Goal: Information Seeking & Learning: Find specific fact

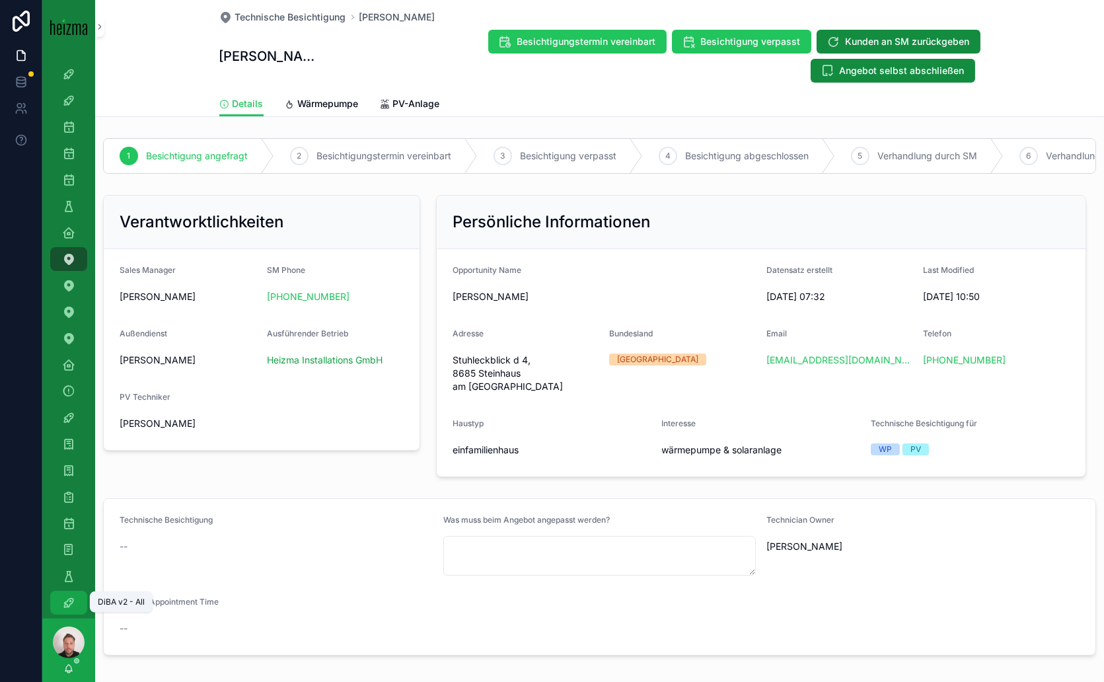
click at [69, 596] on icon "scrollable content" at bounding box center [68, 602] width 13 height 13
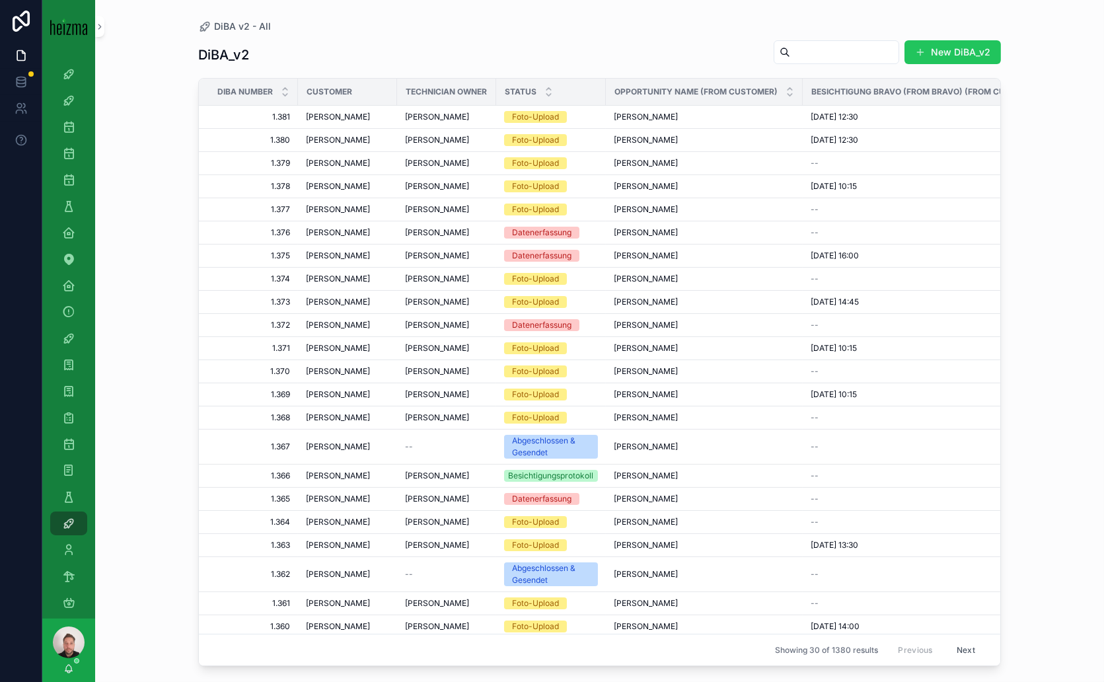
click at [798, 57] on input "scrollable content" at bounding box center [844, 52] width 108 height 18
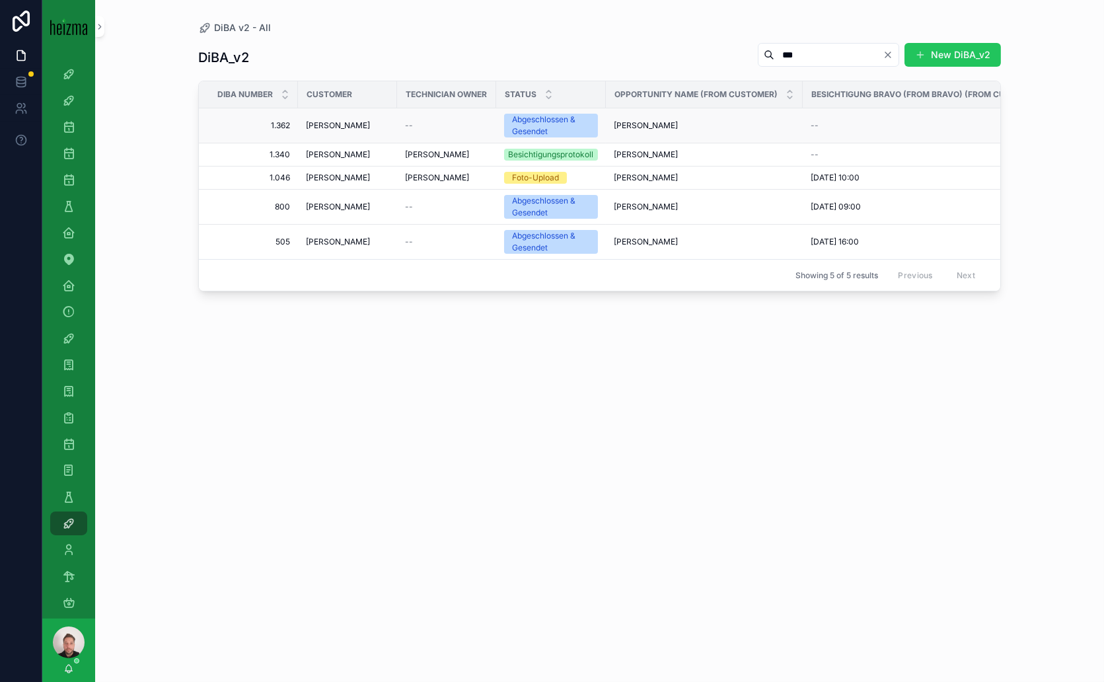
type input "***"
click at [357, 126] on span "[PERSON_NAME]" at bounding box center [338, 125] width 64 height 11
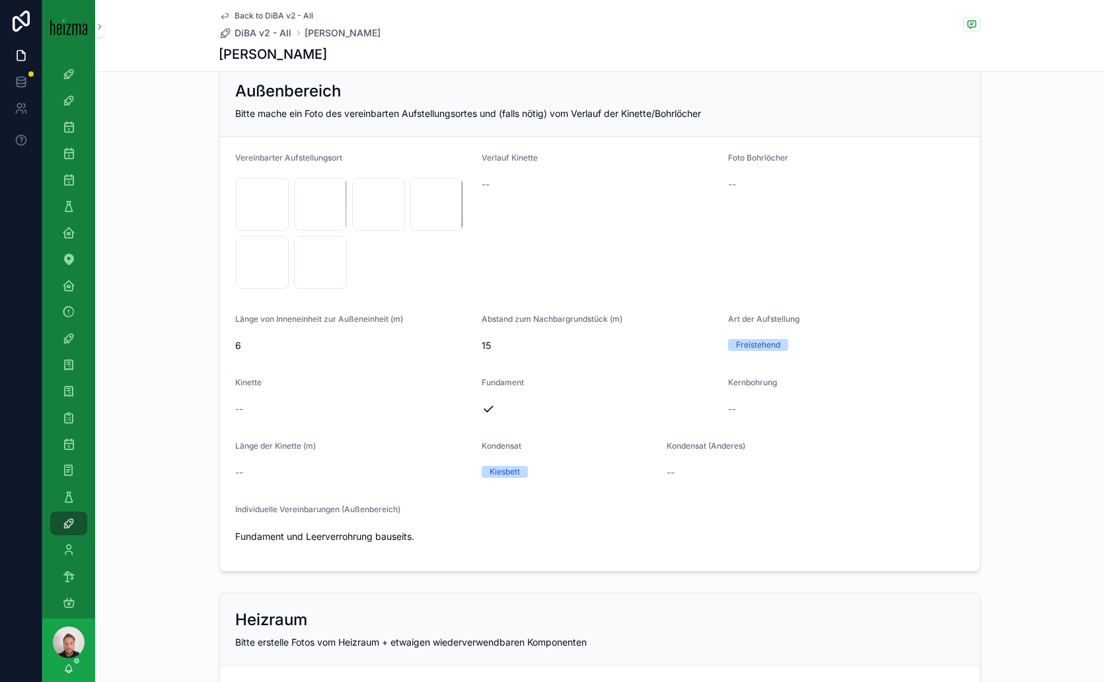
scroll to position [1518, 0]
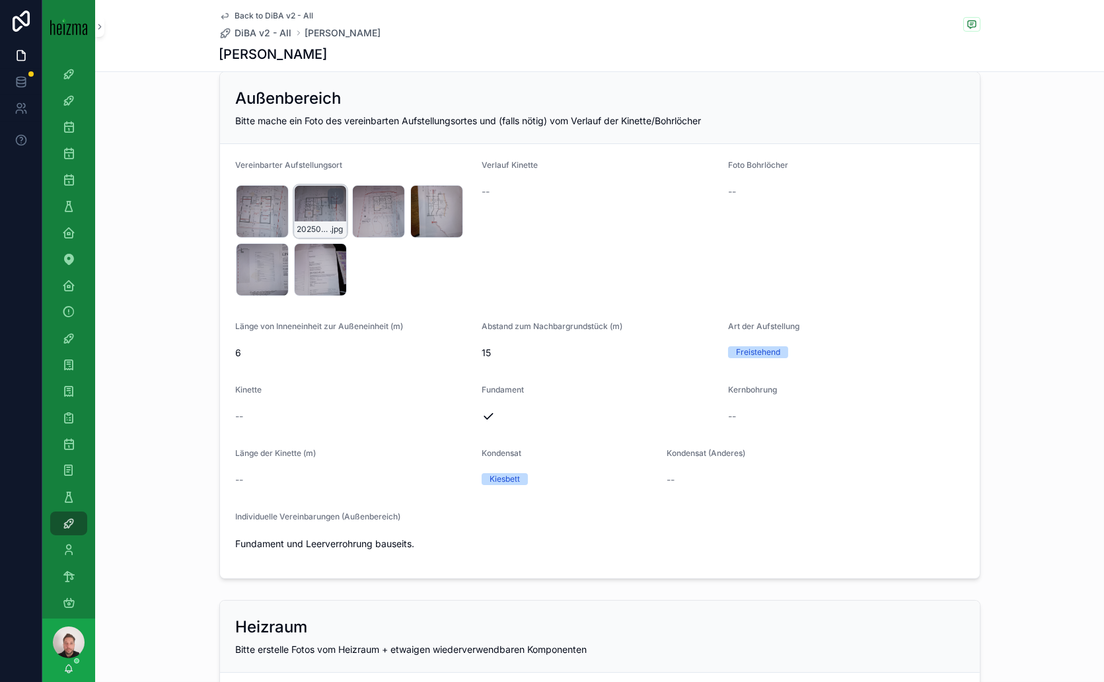
click at [302, 206] on div "20250912_140048 .jpg" at bounding box center [320, 211] width 53 height 53
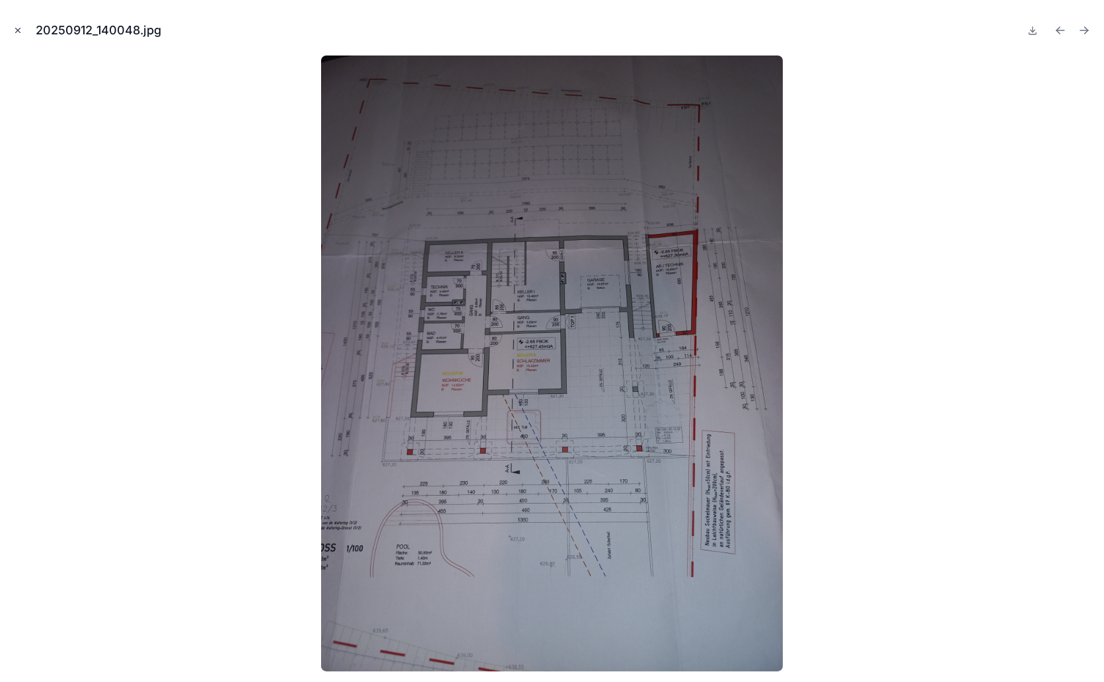
click at [15, 32] on icon "Close modal" at bounding box center [17, 30] width 9 height 9
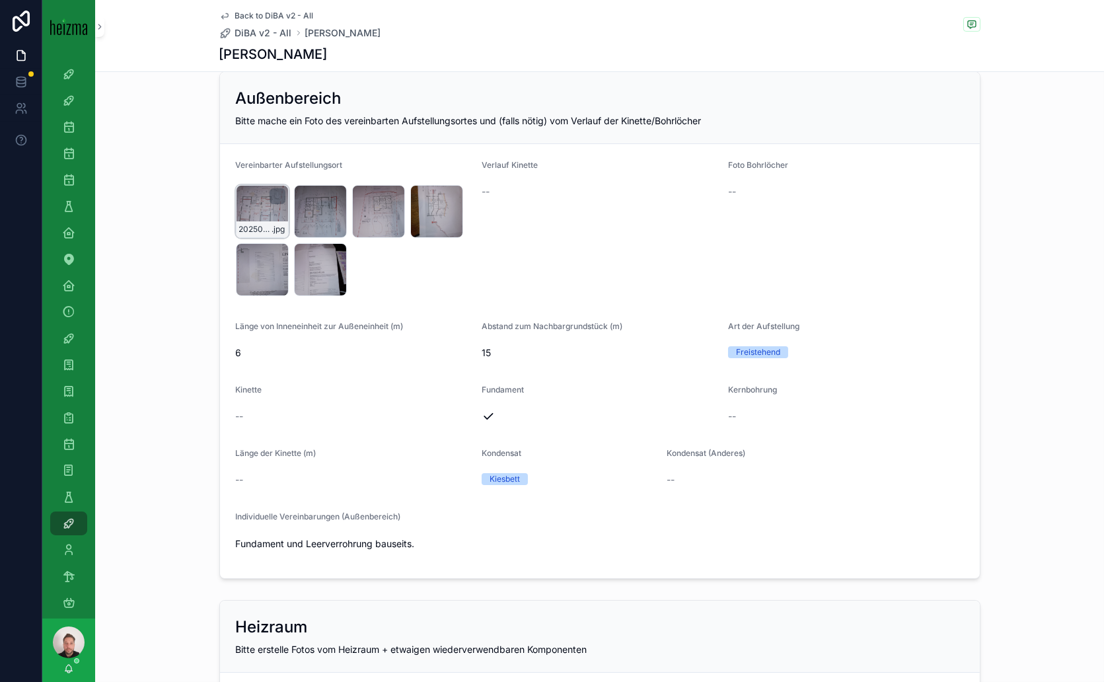
click at [249, 201] on div "20250912_140051 .jpg" at bounding box center [262, 211] width 53 height 53
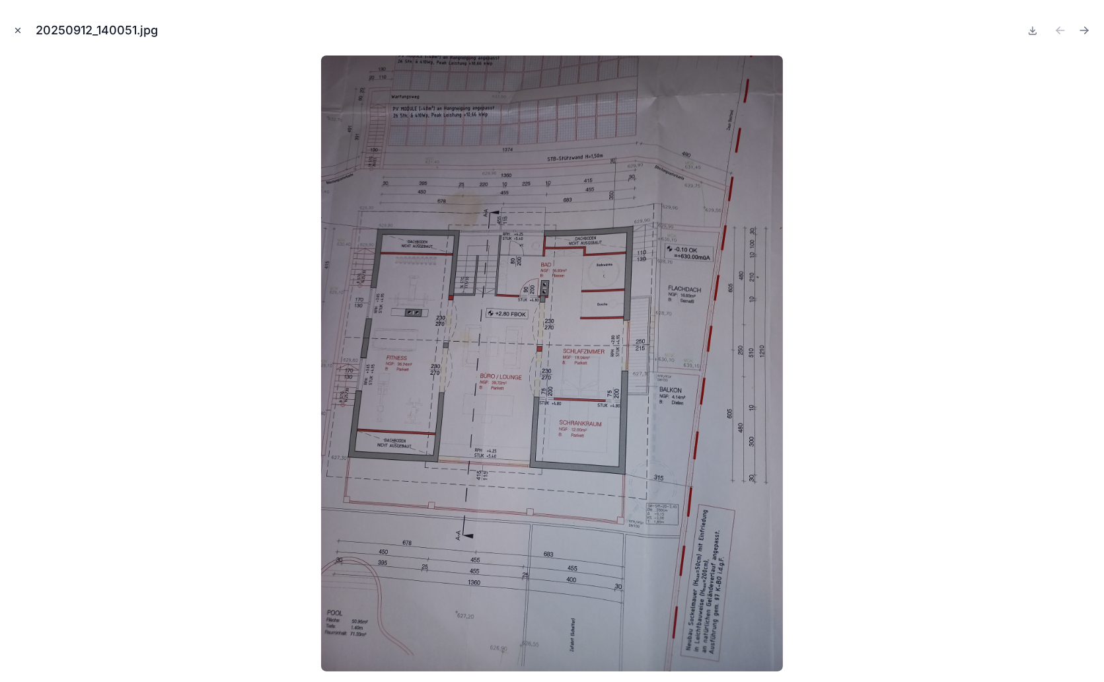
click at [21, 32] on icon "Close modal" at bounding box center [17, 30] width 9 height 9
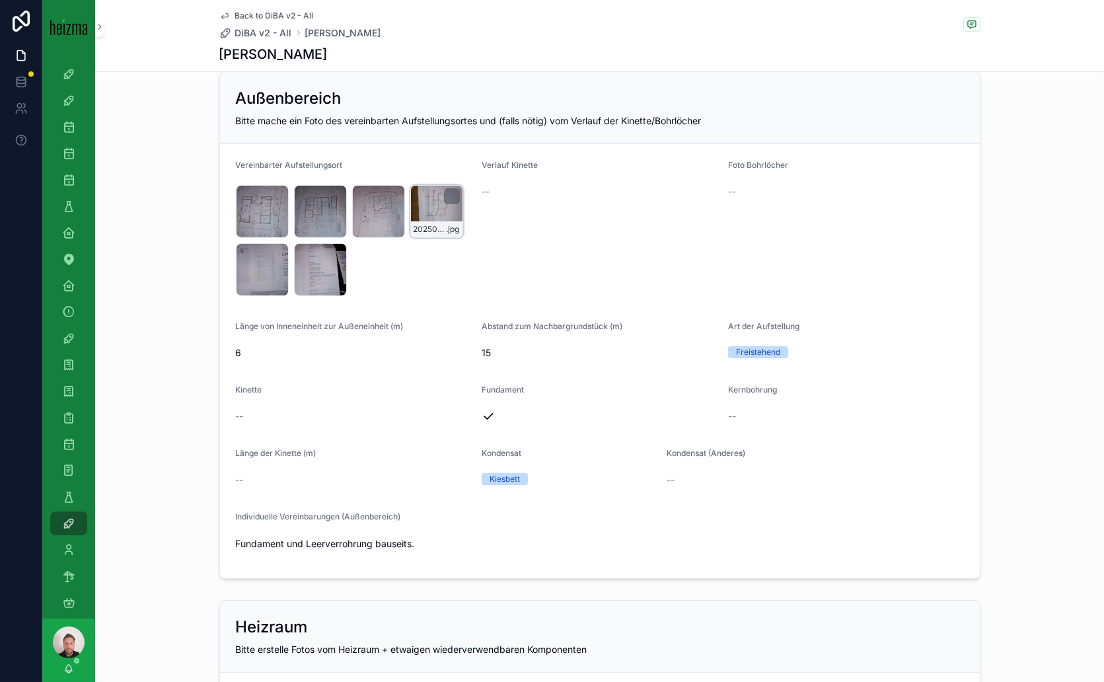
click at [435, 203] on div "20250912_140037 .jpg" at bounding box center [436, 211] width 53 height 53
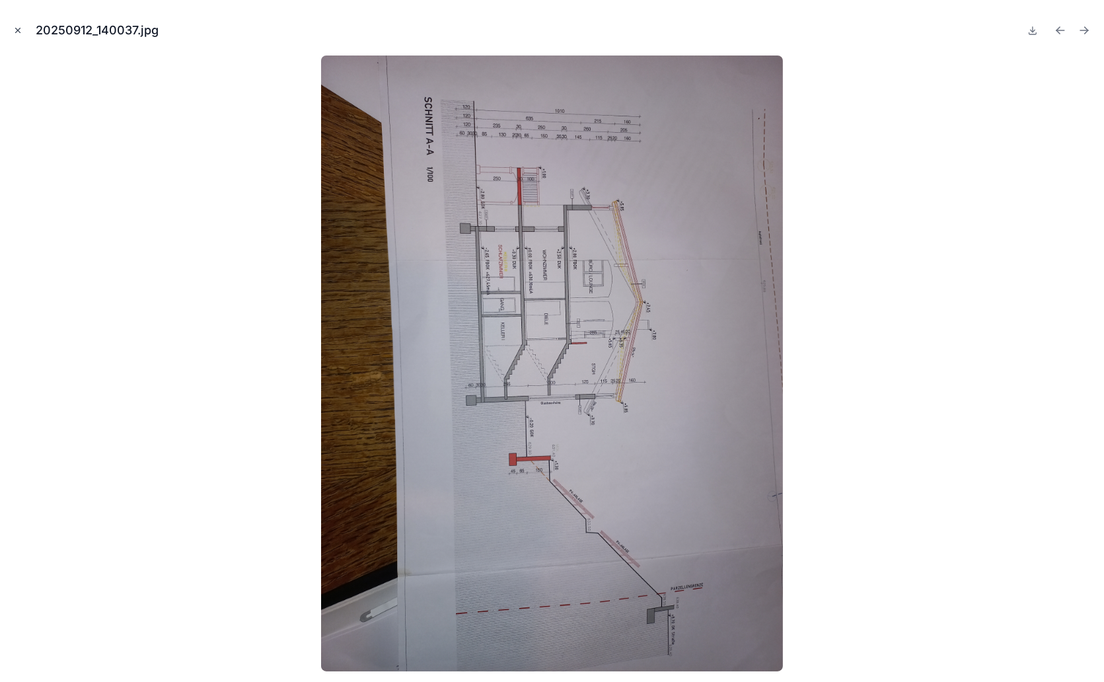
click at [17, 29] on icon "Close modal" at bounding box center [18, 30] width 5 height 5
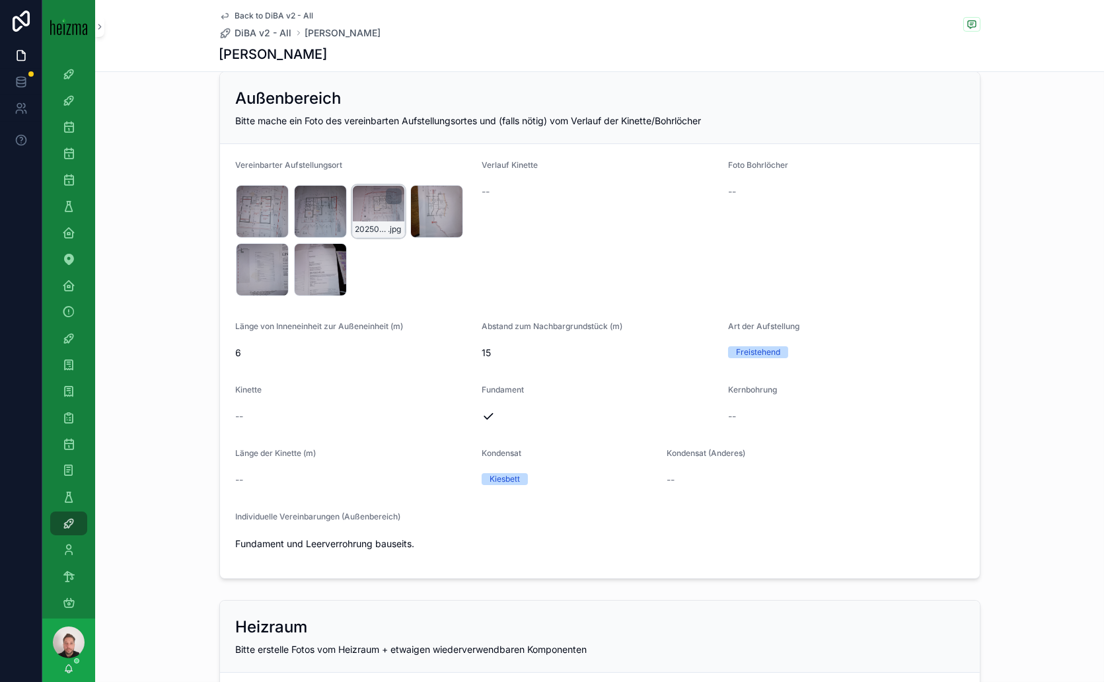
click at [366, 203] on div "20250912_140043 .jpg" at bounding box center [378, 211] width 53 height 53
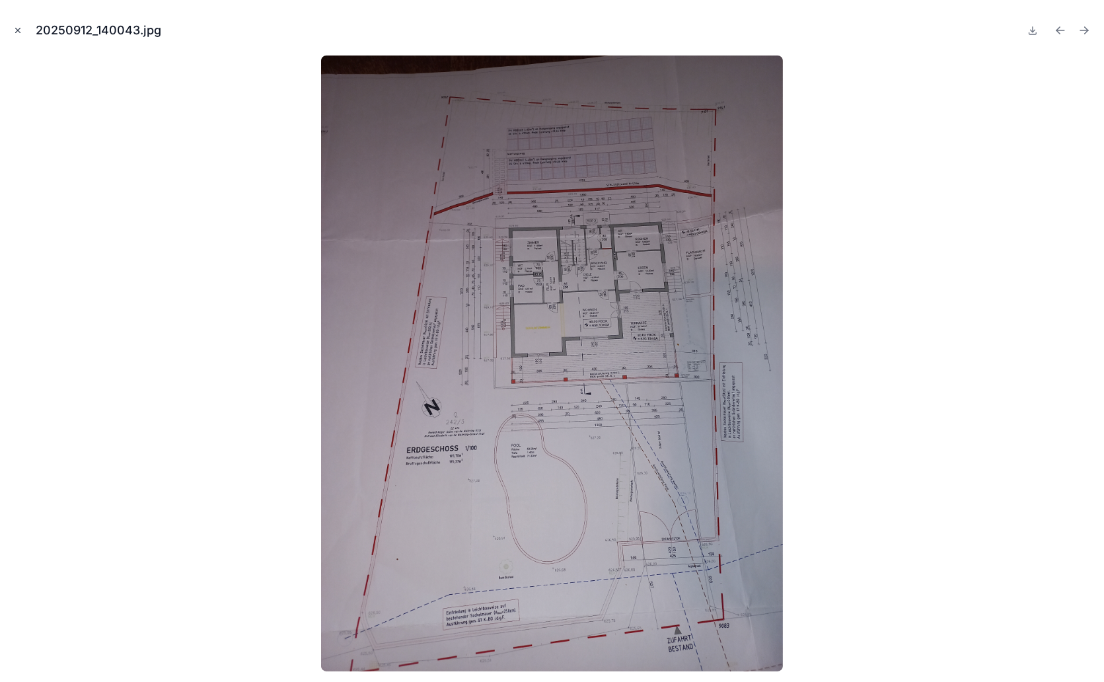
click at [18, 32] on icon "Close modal" at bounding box center [17, 30] width 9 height 9
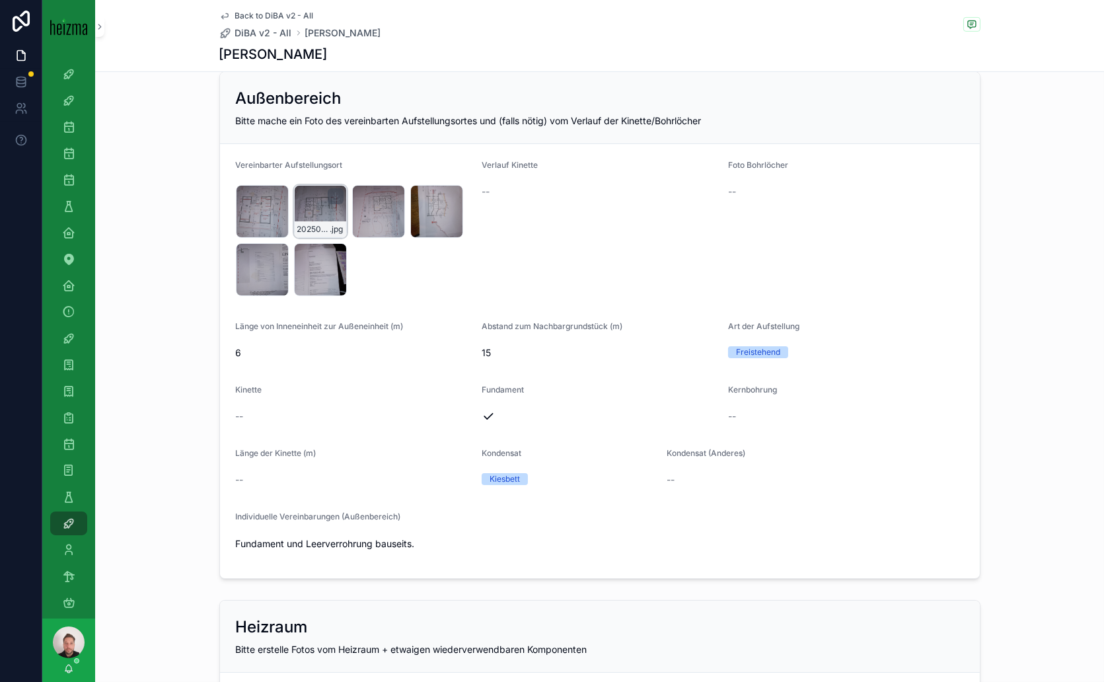
click at [314, 207] on div "20250912_140048 .jpg" at bounding box center [320, 211] width 53 height 53
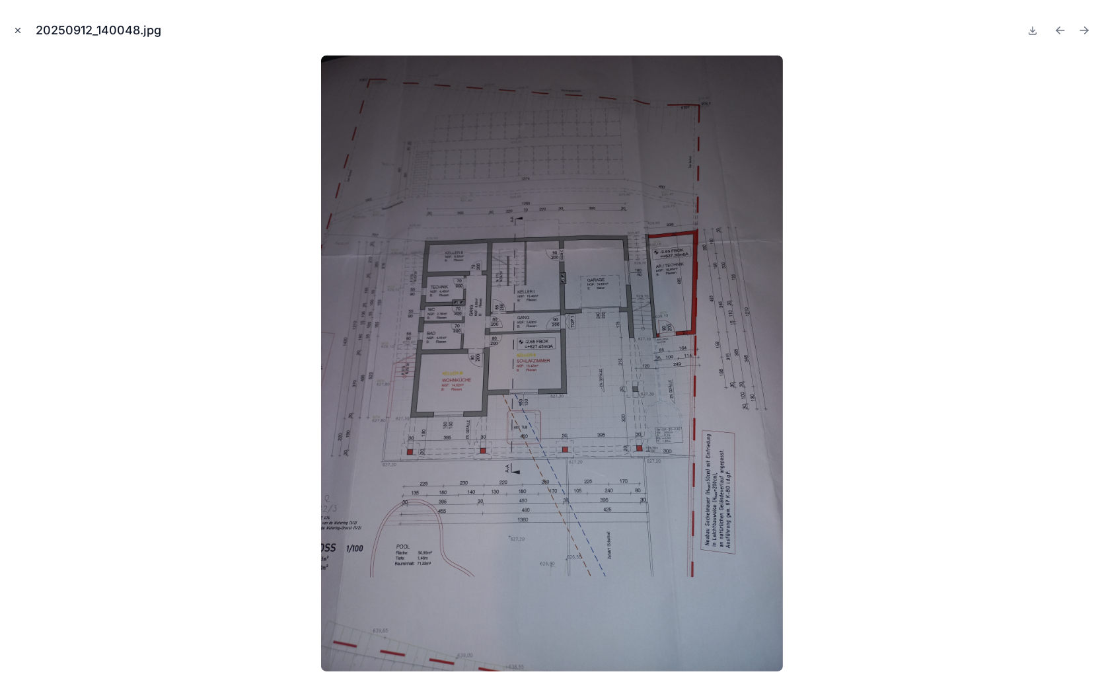
click at [14, 32] on icon "Close modal" at bounding box center [17, 30] width 9 height 9
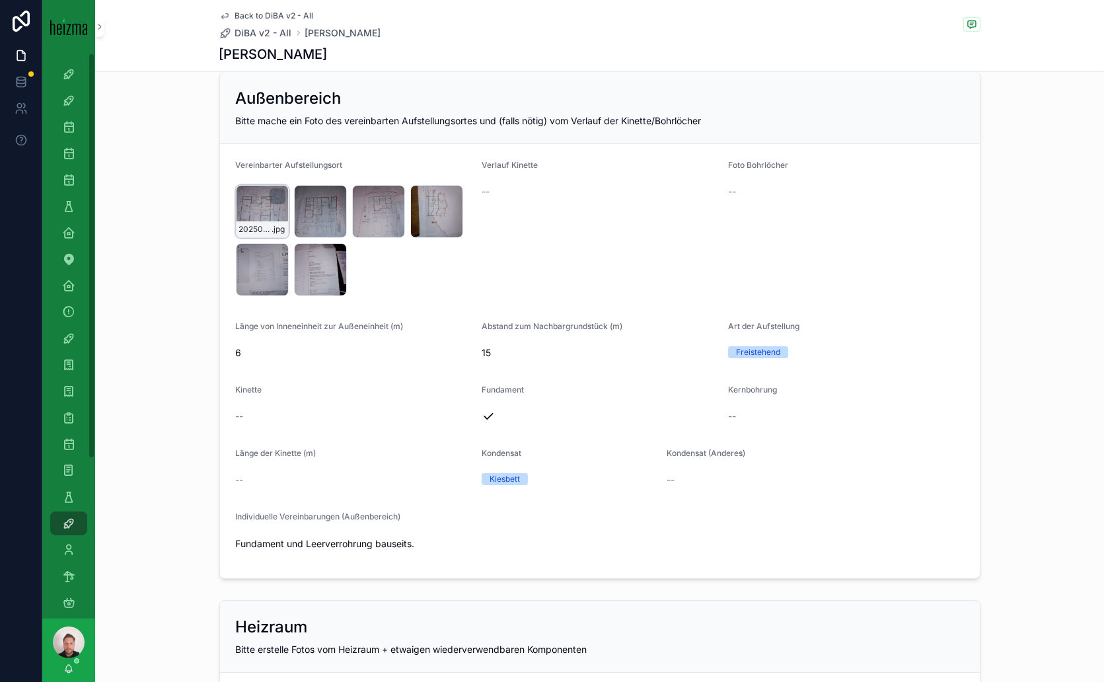
click at [270, 199] on div "scrollable content" at bounding box center [277, 196] width 16 height 16
click at [249, 205] on div "20250912_140051 .jpg" at bounding box center [262, 211] width 53 height 53
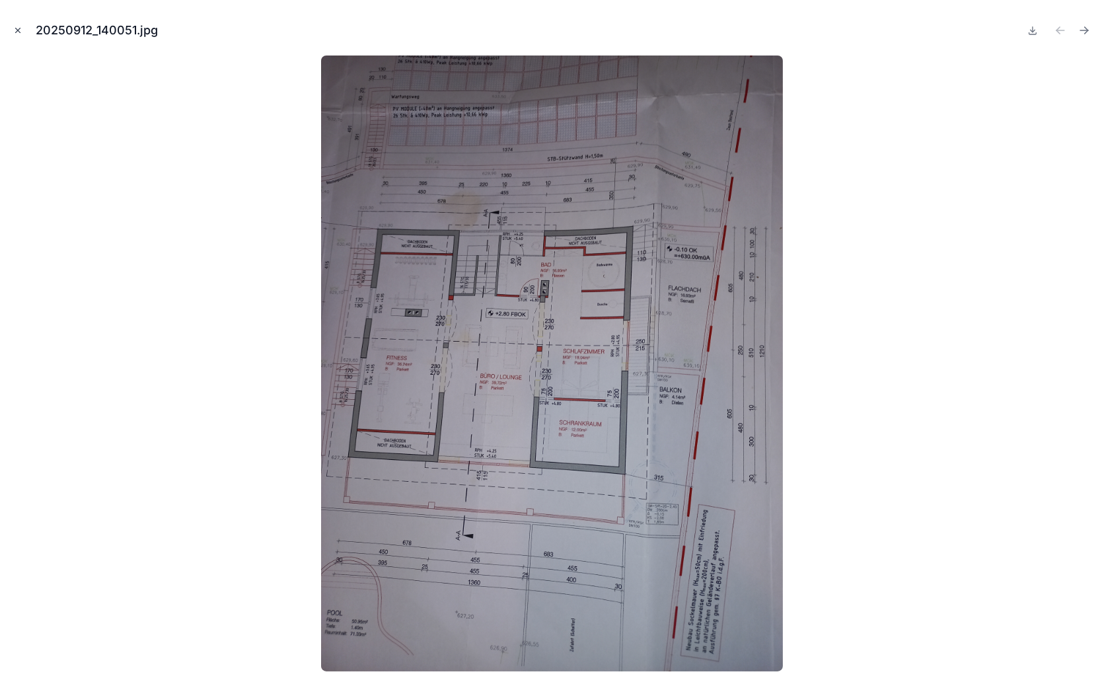
click at [17, 32] on icon "Close modal" at bounding box center [17, 30] width 9 height 9
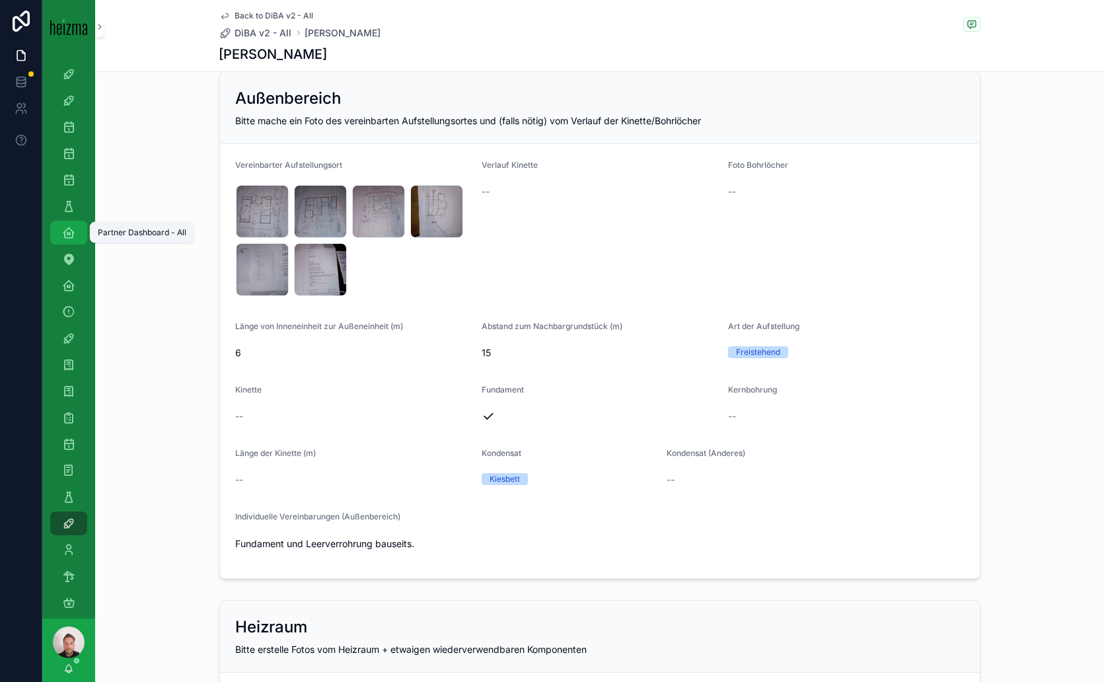
click at [65, 233] on icon "scrollable content" at bounding box center [68, 232] width 13 height 13
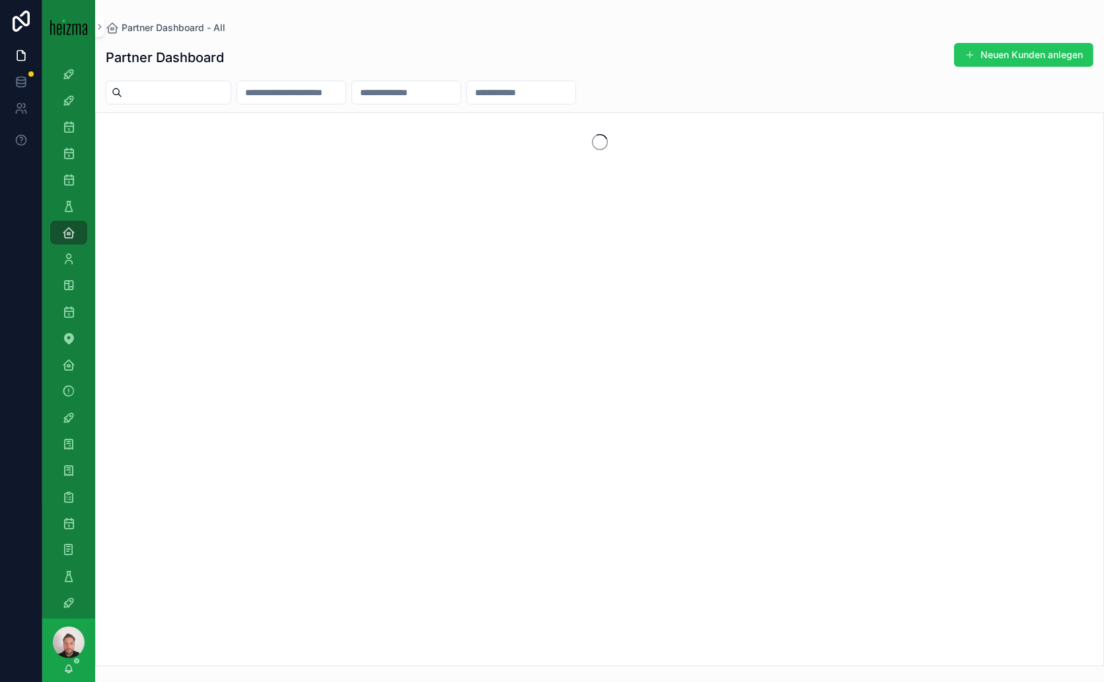
click at [185, 85] on input "scrollable content" at bounding box center [176, 92] width 108 height 18
type input "*"
type input "**********"
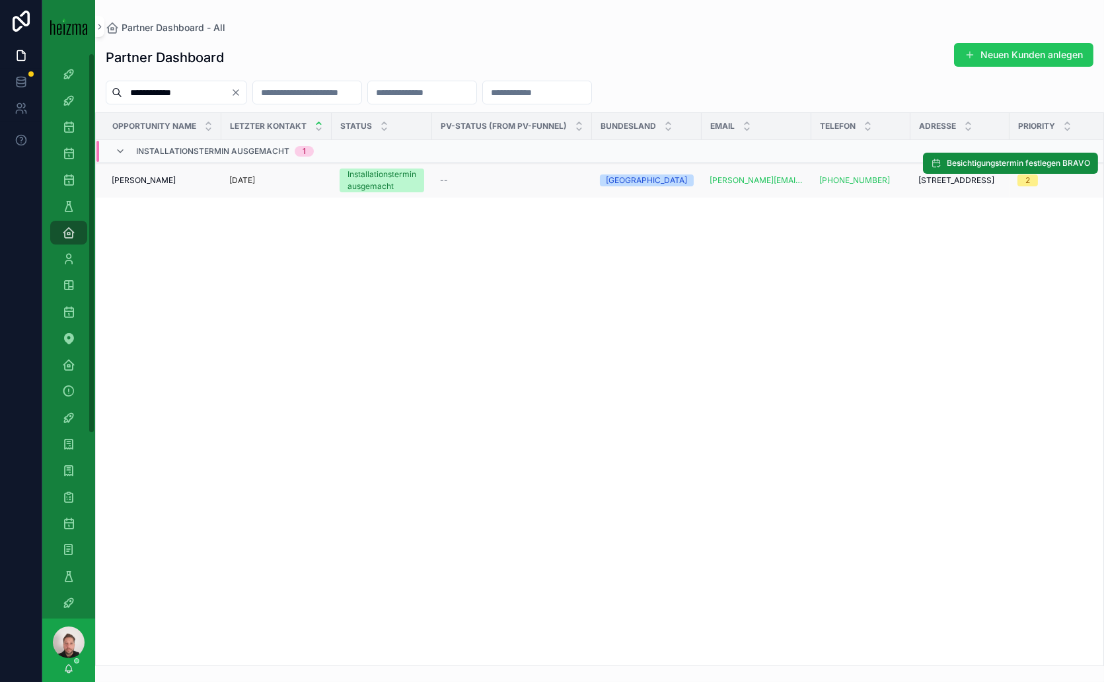
click at [147, 177] on span "[PERSON_NAME]" at bounding box center [144, 180] width 64 height 11
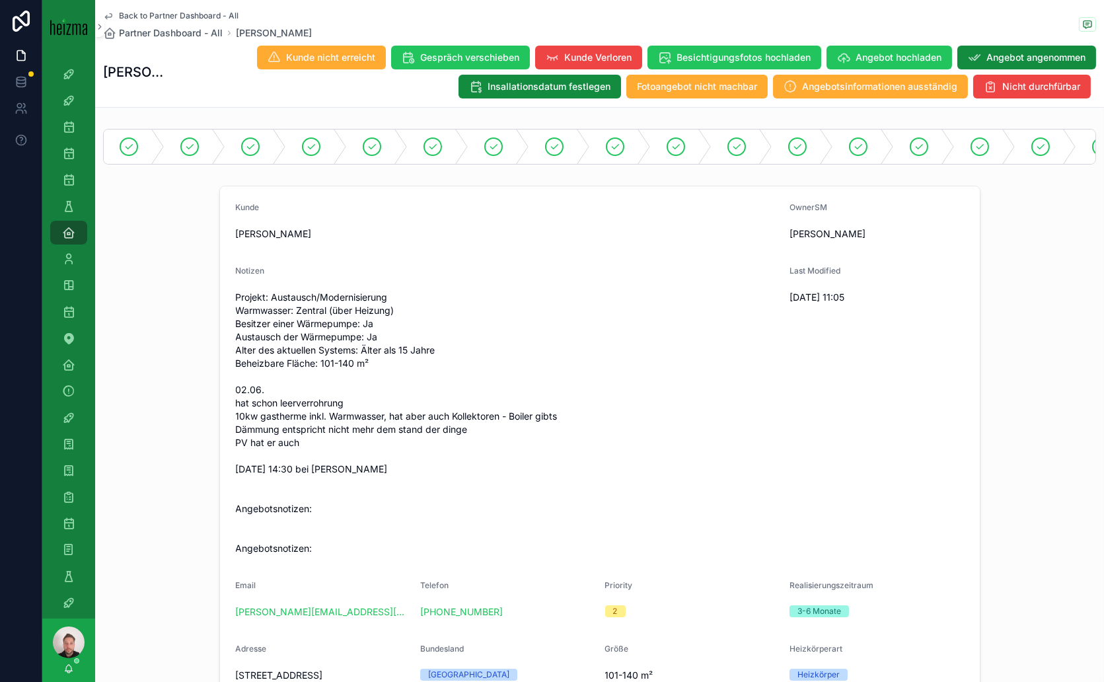
drag, startPoint x: 303, startPoint y: 241, endPoint x: 239, endPoint y: 240, distance: 64.1
click at [239, 240] on span "[PERSON_NAME]" at bounding box center [508, 233] width 544 height 13
click at [349, 253] on form "Kunde [PERSON_NAME] OwnerSM [PERSON_NAME] Notizen Projekt: Austausch/Modernisie…" at bounding box center [599, 546] width 759 height 721
drag, startPoint x: 317, startPoint y: 239, endPoint x: 318, endPoint y: 246, distance: 7.4
copy span "[PERSON_NAME]"
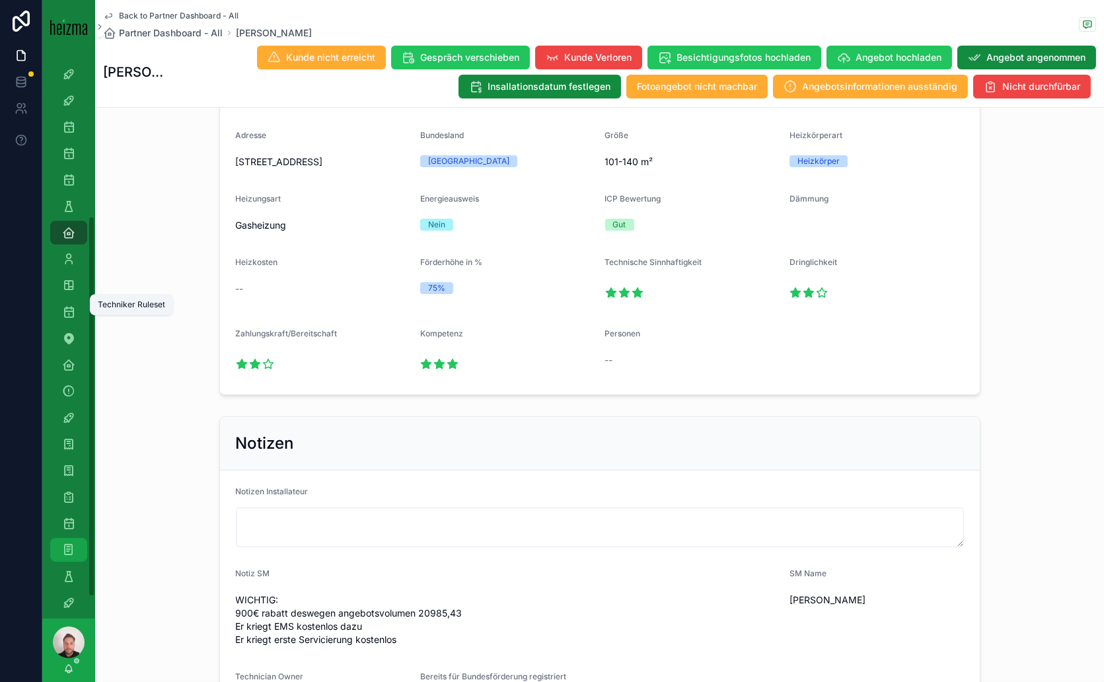
scroll to position [276, 0]
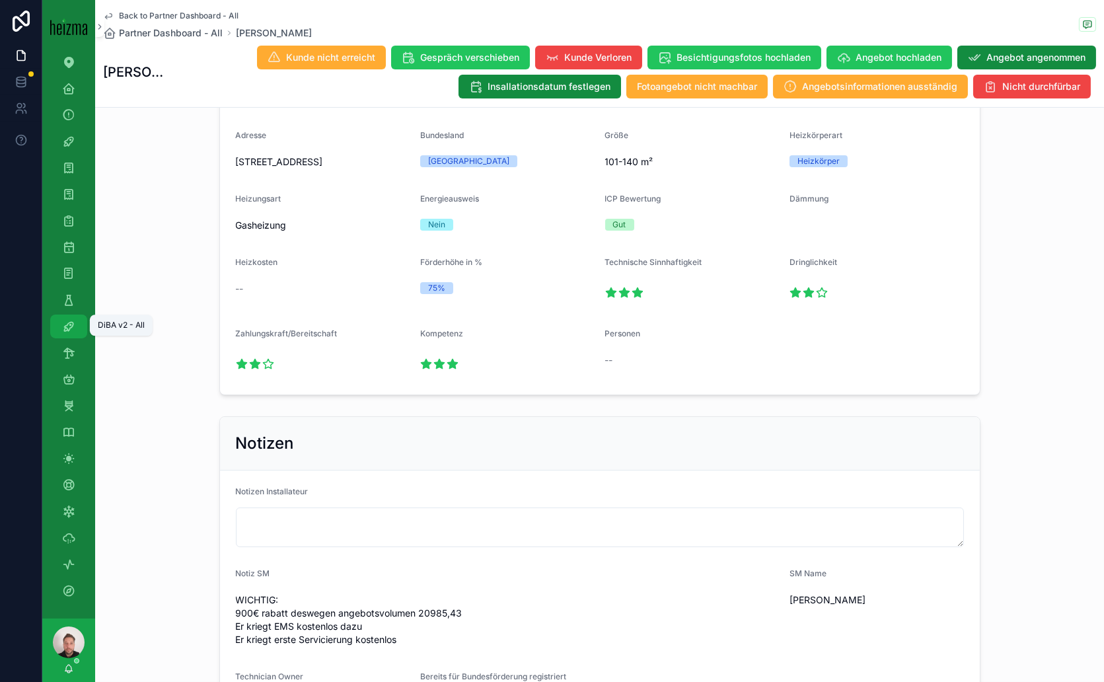
click at [60, 318] on div "DiBA v2 - All" at bounding box center [68, 326] width 21 height 21
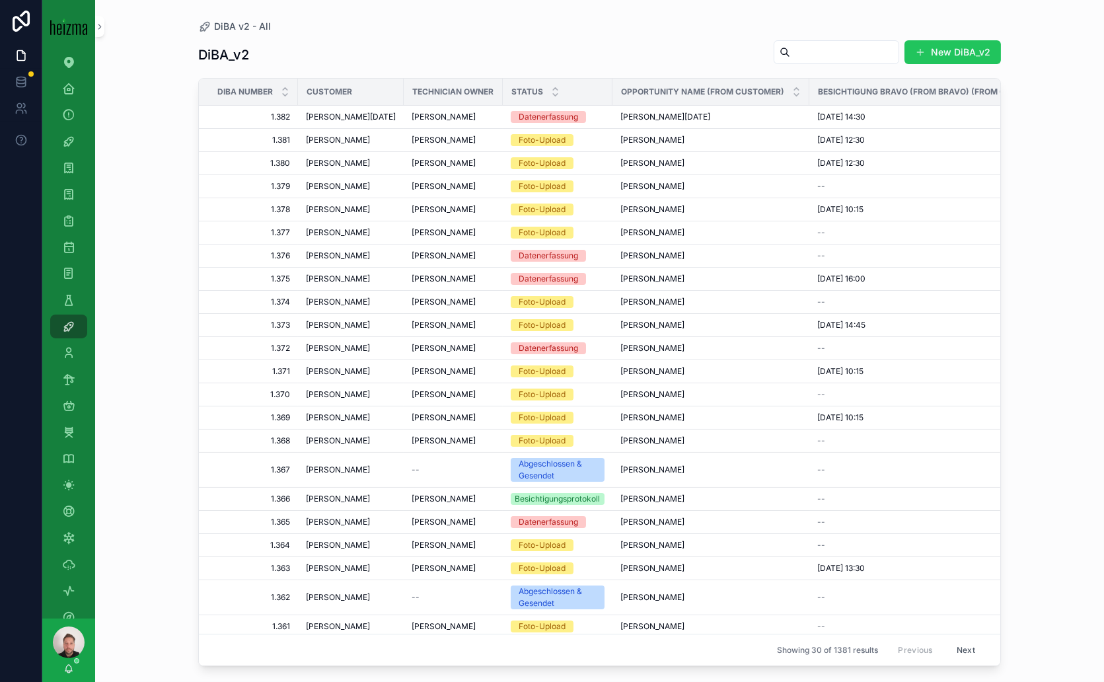
paste input "**********"
type input "**********"
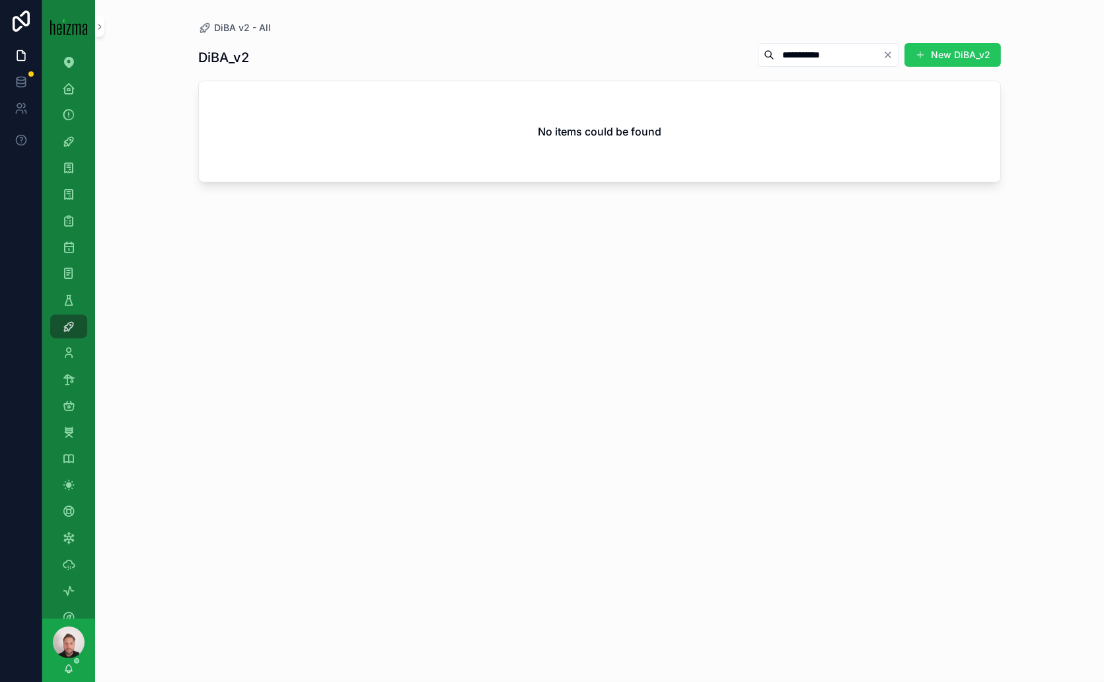
drag, startPoint x: 820, startPoint y: 53, endPoint x: 738, endPoint y: 53, distance: 82.6
click at [757, 53] on div "**********" at bounding box center [827, 55] width 141 height 24
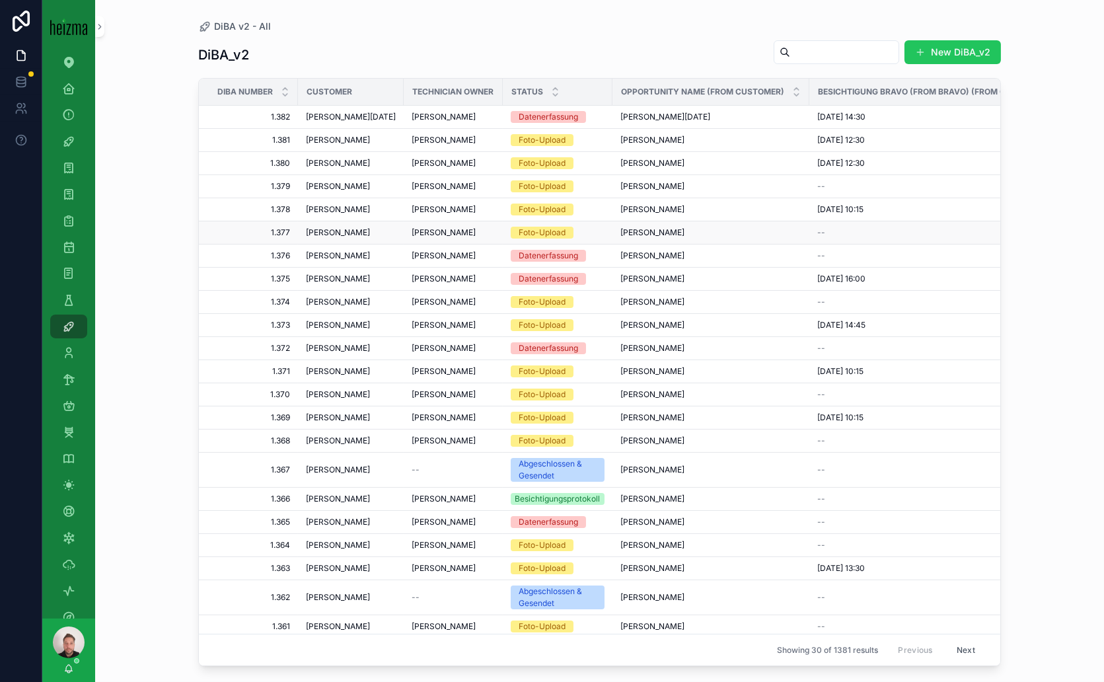
type input "**********"
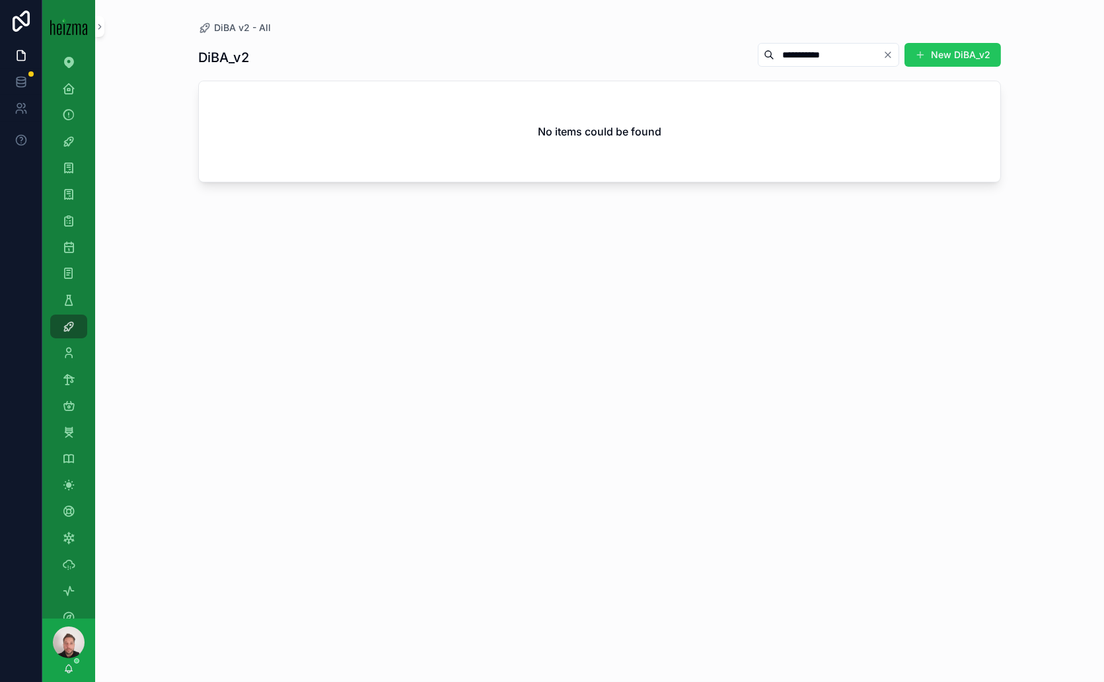
drag, startPoint x: 832, startPoint y: 53, endPoint x: 705, endPoint y: 49, distance: 127.5
click at [705, 50] on div "**********" at bounding box center [599, 57] width 802 height 30
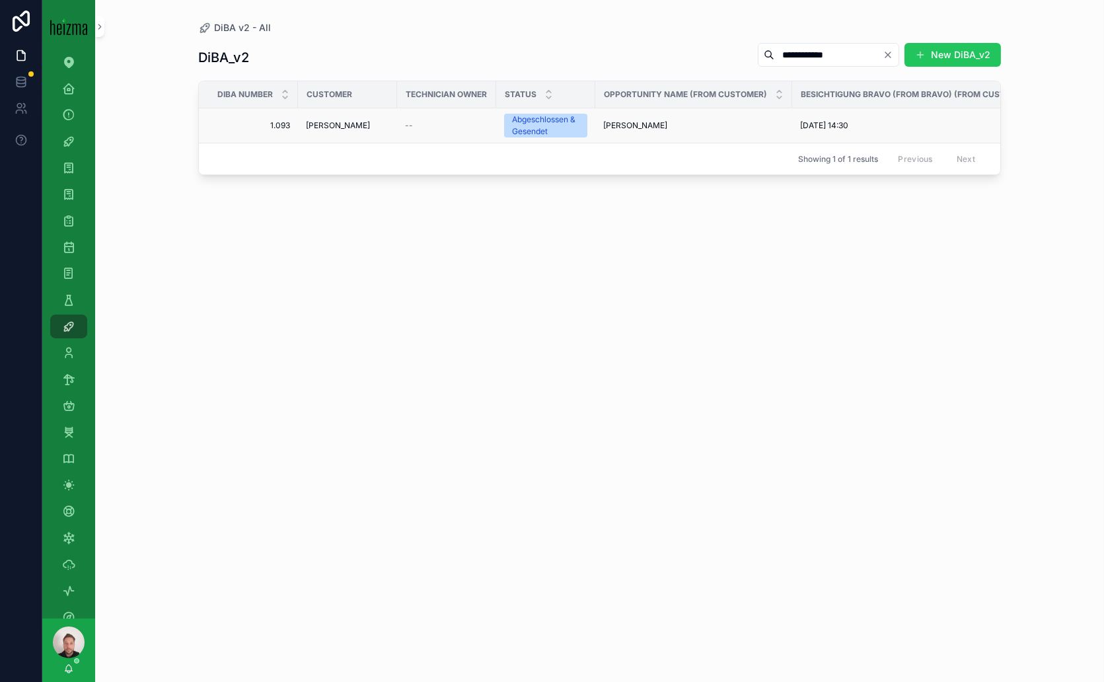
type input "**********"
click at [362, 130] on span "[PERSON_NAME]" at bounding box center [338, 125] width 64 height 11
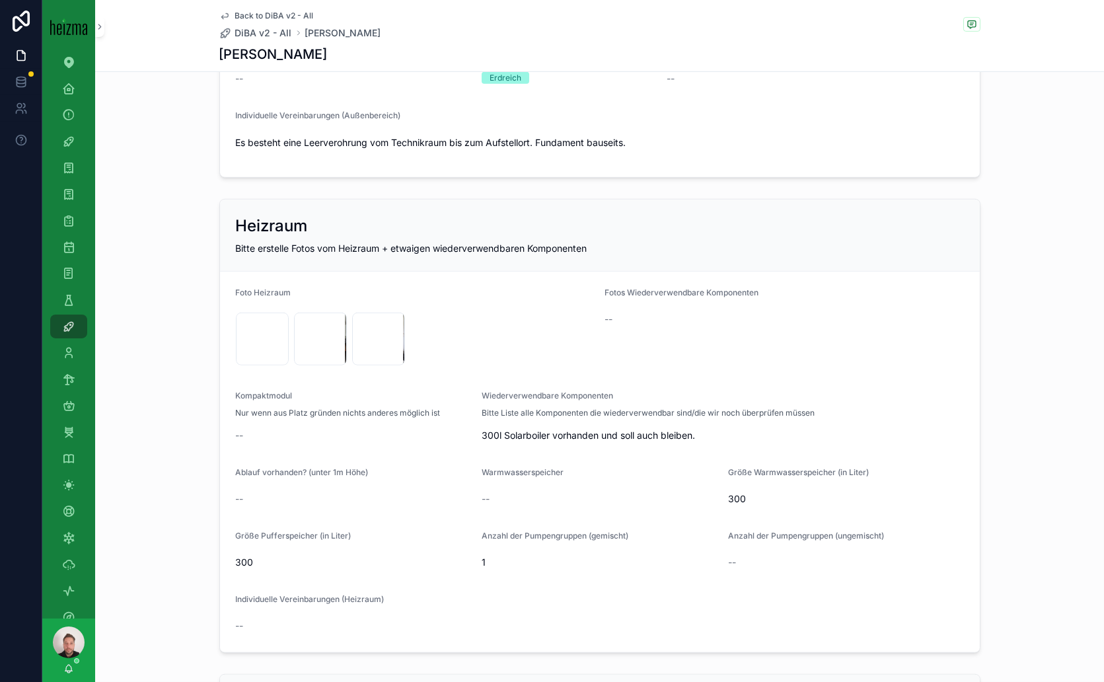
scroll to position [1834, 0]
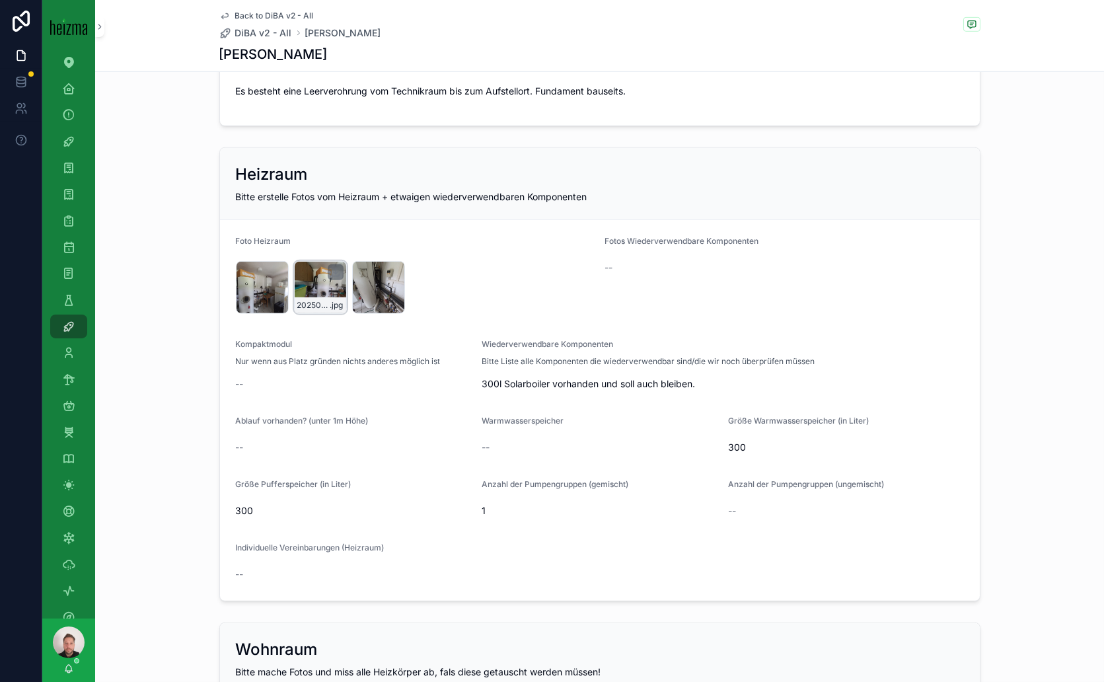
click at [298, 314] on div "20250605_150902 .jpg" at bounding box center [320, 287] width 53 height 53
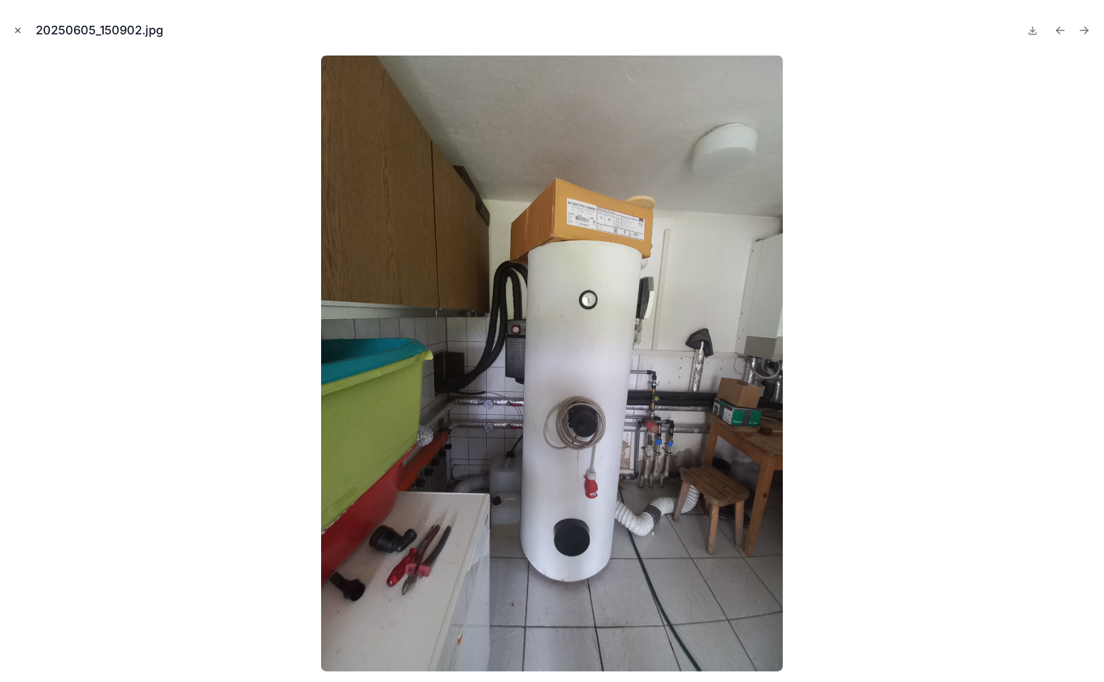
click at [18, 32] on icon "Close modal" at bounding box center [17, 30] width 9 height 9
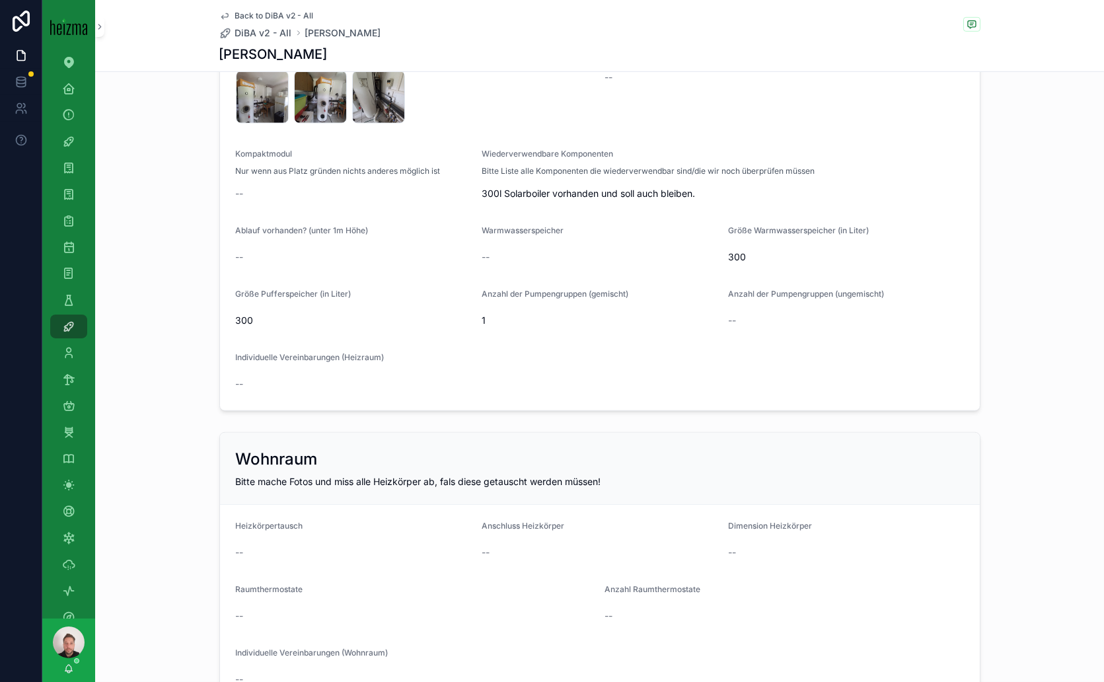
scroll to position [1907, 0]
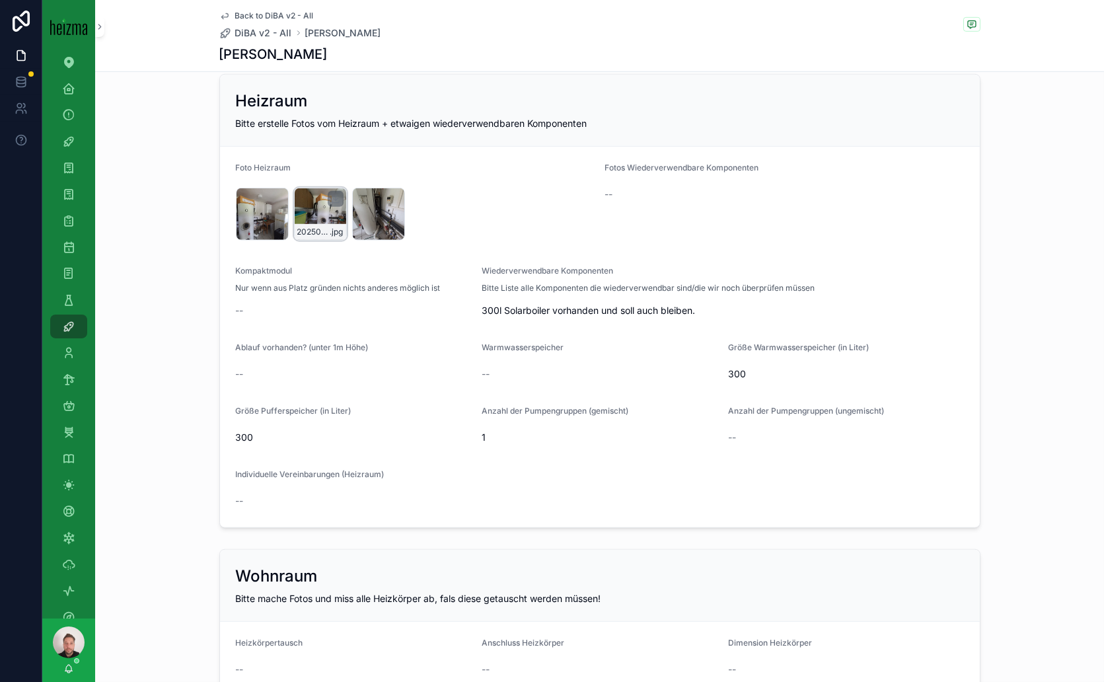
click at [316, 240] on div "20250605_150902 .jpg" at bounding box center [320, 214] width 53 height 53
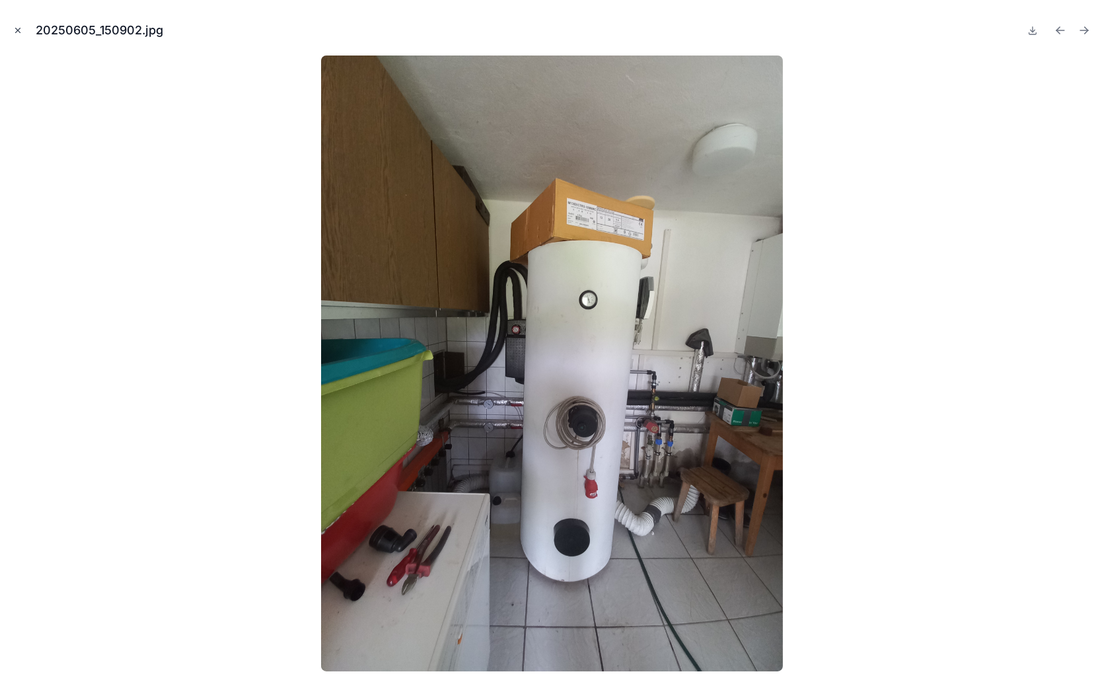
click at [18, 30] on icon "Close modal" at bounding box center [18, 30] width 5 height 5
